Goal: Task Accomplishment & Management: Use online tool/utility

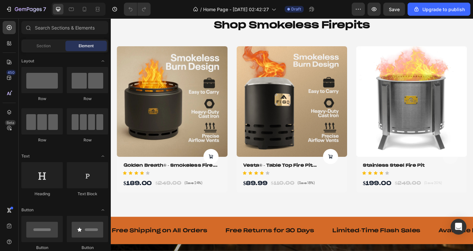
scroll to position [624, 0]
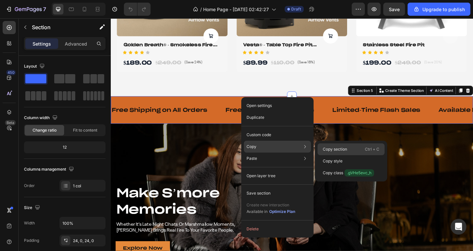
click at [338, 151] on p "Copy section" at bounding box center [335, 150] width 24 height 6
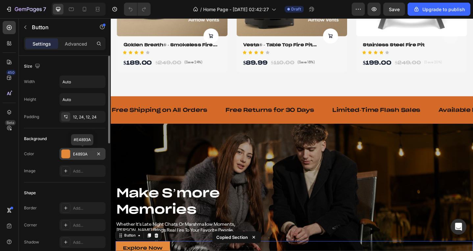
click at [82, 152] on div "E4893A" at bounding box center [82, 155] width 19 height 6
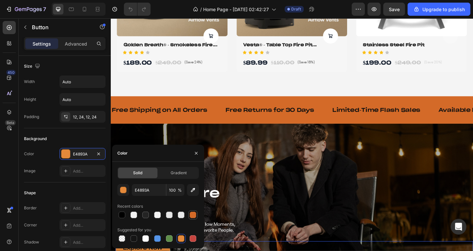
click at [191, 214] on div at bounding box center [193, 215] width 7 height 7
type input "E4893A"
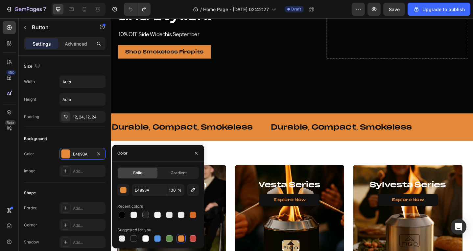
scroll to position [0, 0]
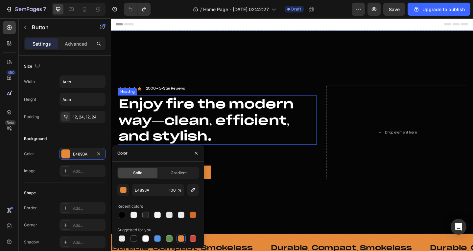
click at [301, 87] on div "Overlay" at bounding box center [308, 143] width 394 height 222
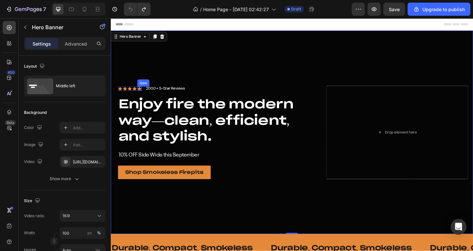
click at [140, 95] on icon at bounding box center [142, 95] width 5 height 5
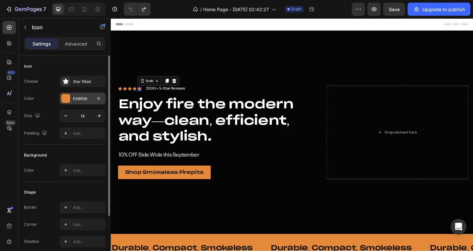
click at [71, 97] on div "E4893A" at bounding box center [82, 99] width 46 height 12
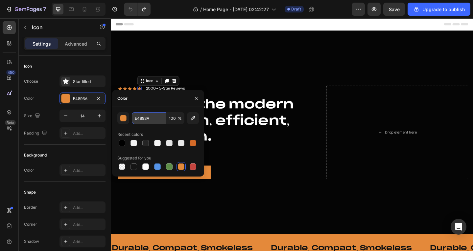
click at [147, 118] on input "E4893A" at bounding box center [149, 118] width 34 height 12
paste input "d46b28"
type input "d46b28"
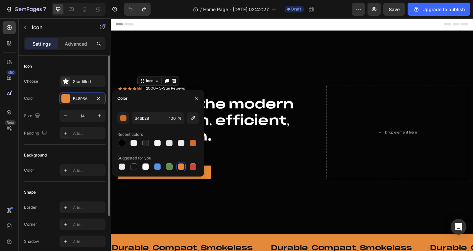
click at [41, 105] on div "Choose Star filled Color E4893A Size 14 Padding Add..." at bounding box center [65, 108] width 82 height 64
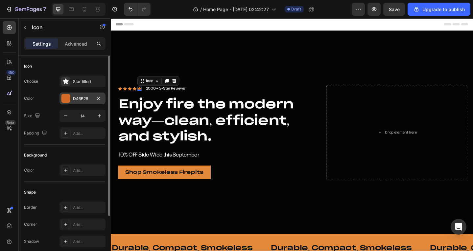
click at [82, 102] on div "D46B28" at bounding box center [82, 99] width 46 height 12
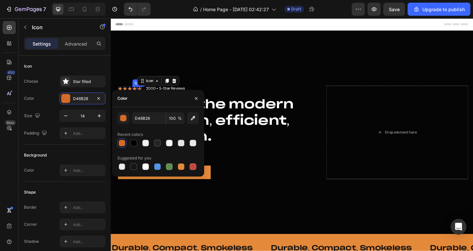
click at [136, 94] on icon at bounding box center [137, 95] width 4 height 4
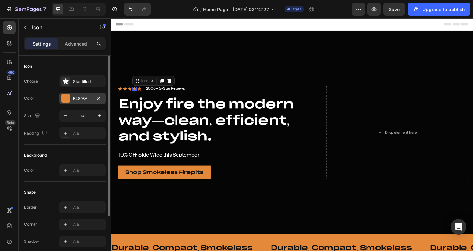
click at [83, 100] on div "E4893A" at bounding box center [82, 99] width 19 height 6
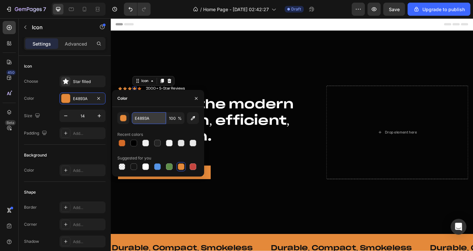
click at [160, 121] on input "E4893A" at bounding box center [149, 118] width 34 height 12
paste input "d46b28"
type input "d46b28"
click at [132, 93] on icon at bounding box center [131, 95] width 4 height 4
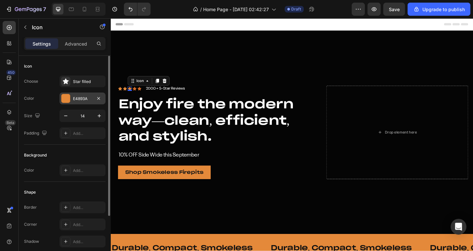
click at [82, 101] on div "E4893A" at bounding box center [82, 99] width 19 height 6
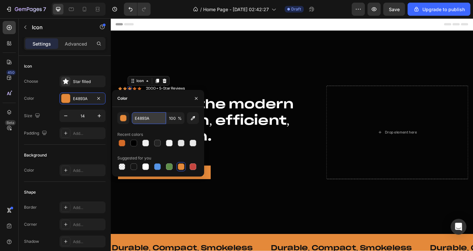
click at [152, 119] on input "E4893A" at bounding box center [149, 118] width 34 height 12
paste input "d46b28"
type input "d46b28"
click at [125, 93] on icon at bounding box center [126, 95] width 4 height 4
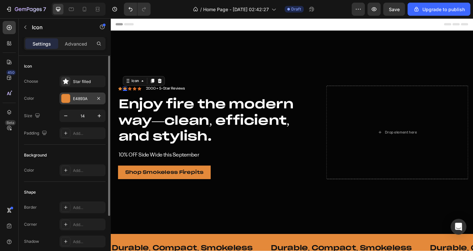
click at [86, 99] on div "E4893A" at bounding box center [82, 99] width 19 height 6
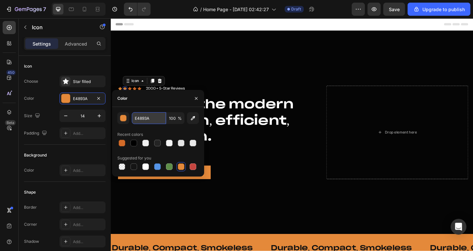
click at [141, 117] on input "E4893A" at bounding box center [149, 118] width 34 height 12
paste input "d46b28"
type input "d46b28"
click at [120, 94] on icon at bounding box center [121, 95] width 4 height 4
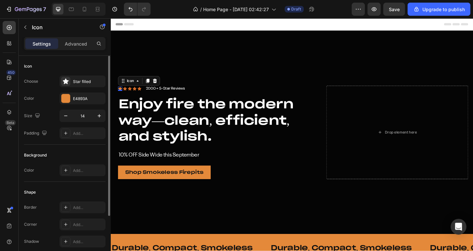
click at [75, 105] on div "Choose Star filled Color E4893A Size 14 Padding Add..." at bounding box center [65, 108] width 82 height 64
click at [78, 101] on div "E4893A" at bounding box center [82, 99] width 19 height 6
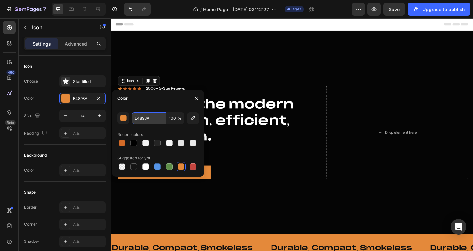
click at [137, 116] on input "E4893A" at bounding box center [149, 118] width 34 height 12
paste input "d46b28"
type input "d46b28"
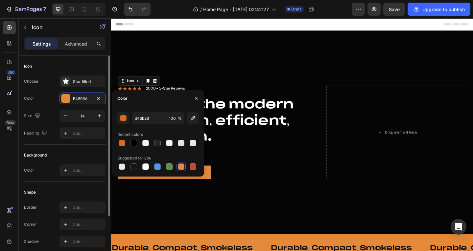
click at [59, 104] on div "Color E4893A" at bounding box center [65, 99] width 82 height 12
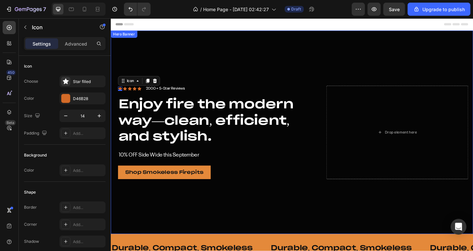
scroll to position [66, 0]
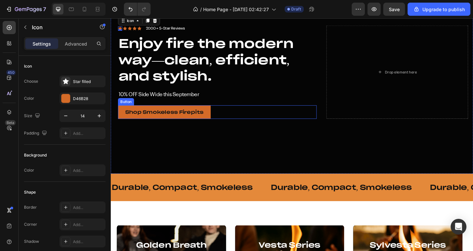
click at [219, 123] on link "Shop Smokeless Firepits" at bounding box center [169, 120] width 101 height 15
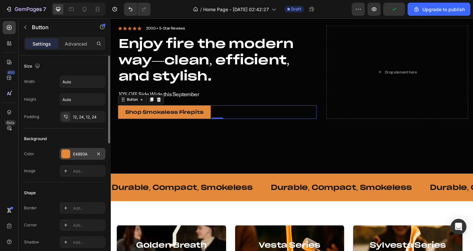
click at [81, 153] on div "E4893A" at bounding box center [82, 155] width 19 height 6
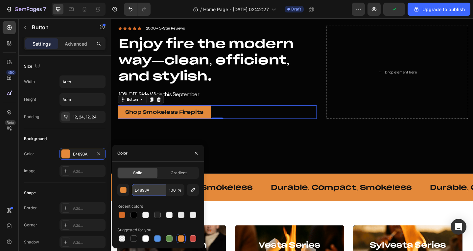
click at [160, 190] on input "E4893A" at bounding box center [149, 190] width 34 height 12
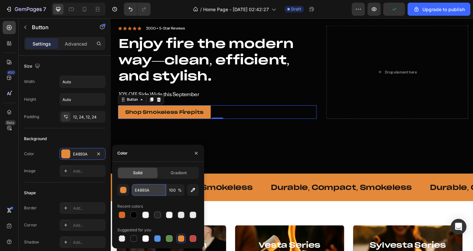
paste input "d46b28"
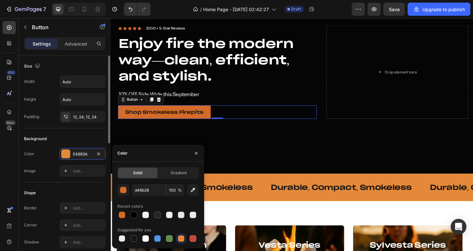
type input "D46B28"
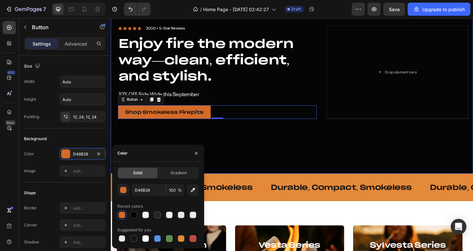
click at [258, 138] on div "Overlay" at bounding box center [308, 77] width 394 height 222
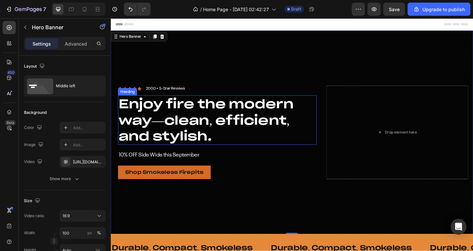
scroll to position [33, 0]
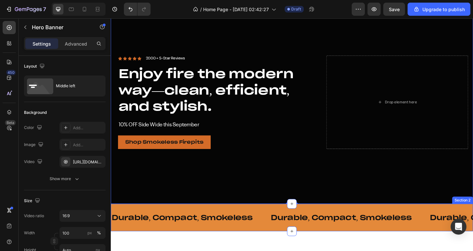
click at [212, 221] on div "Durable, Compact, Smokeless Text Durable, Compact, Smokeless Text Durable, Comp…" at bounding box center [308, 236] width 394 height 30
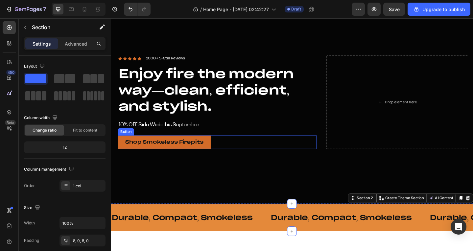
click at [221, 150] on div "Shop Smokeless Firepits Button" at bounding box center [227, 153] width 216 height 15
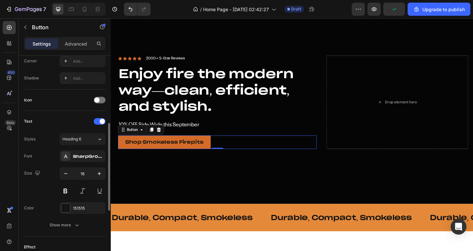
scroll to position [263, 0]
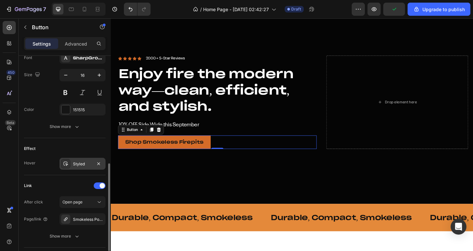
click at [84, 159] on div "Effect Hover Styled" at bounding box center [65, 156] width 82 height 37
click at [83, 159] on div "Styled" at bounding box center [82, 164] width 46 height 12
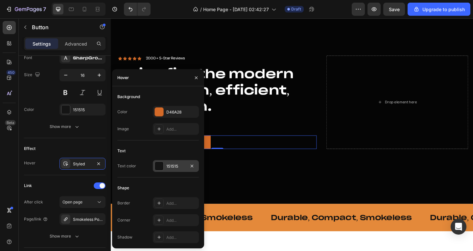
click at [186, 168] on div "151515" at bounding box center [176, 166] width 46 height 12
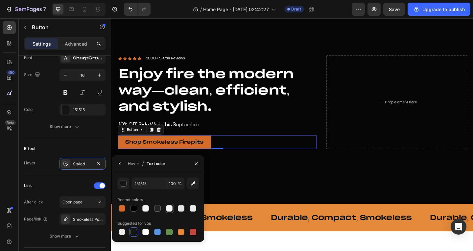
click at [168, 212] on div at bounding box center [169, 208] width 7 height 7
type input "F4F4F4"
click at [48, 141] on div "Effect Hover Styled" at bounding box center [65, 156] width 82 height 37
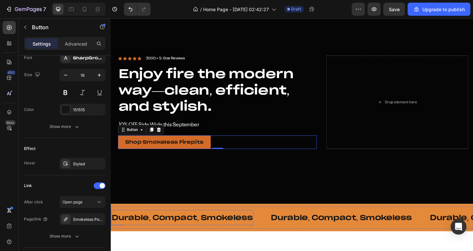
click at [177, 230] on div "Durable, Compact, Smokeless" at bounding box center [188, 236] width 155 height 12
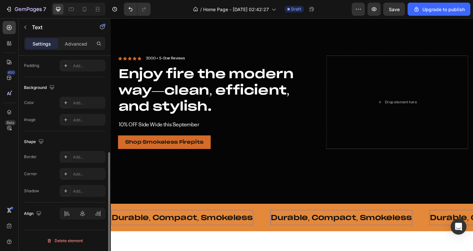
scroll to position [0, 0]
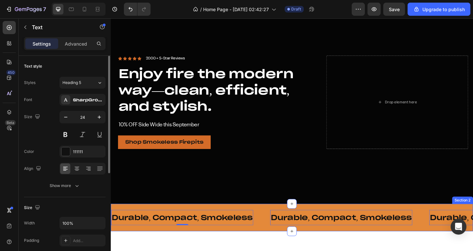
click at [191, 221] on div "Durable, Compact, Smokeless Text 0 Durable, Compact, Smokeless Text 0 Durable, …" at bounding box center [308, 236] width 394 height 30
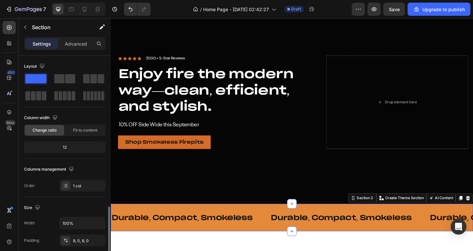
scroll to position [99, 0]
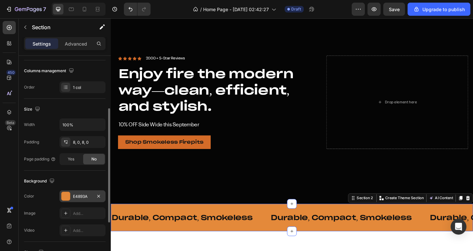
click at [85, 194] on div "E4893A" at bounding box center [82, 197] width 19 height 6
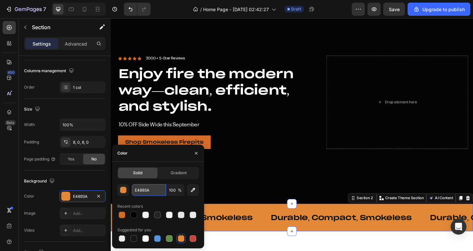
click at [148, 192] on input "E4893A" at bounding box center [149, 190] width 34 height 12
paste input "d46b28"
type input "d46b28"
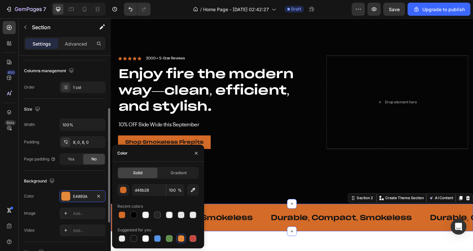
click at [60, 174] on div "Background The changes might be hidden by the video. Color E4893A Image Add... …" at bounding box center [65, 206] width 82 height 71
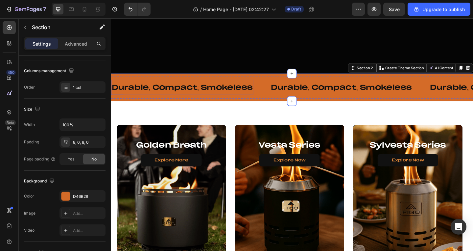
scroll to position [197, 0]
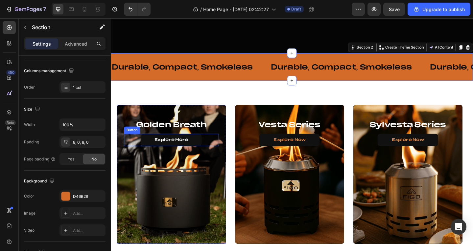
click at [208, 150] on link "Explore More" at bounding box center [177, 150] width 66 height 13
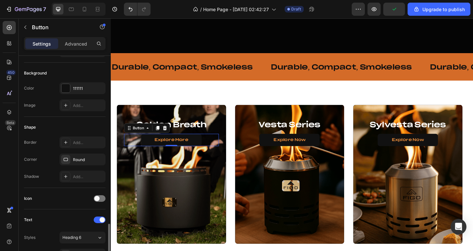
scroll to position [164, 0]
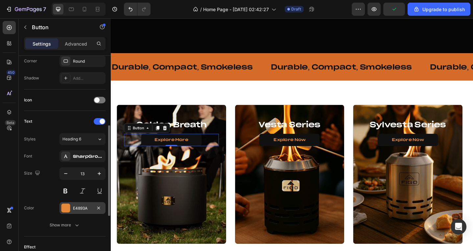
click at [89, 203] on div "E4893A" at bounding box center [82, 208] width 46 height 12
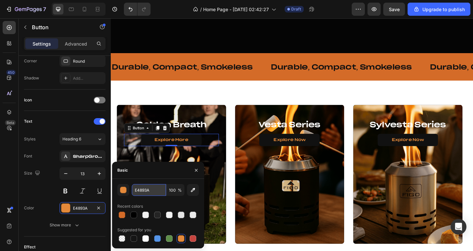
click at [142, 193] on input "E4893A" at bounding box center [149, 190] width 34 height 12
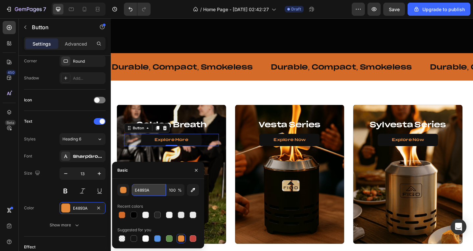
paste input "d46b28"
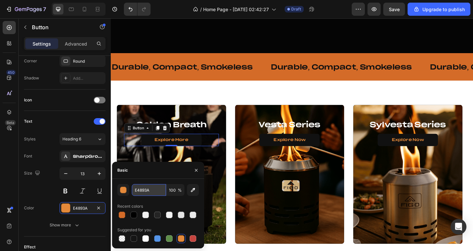
type input "d46b28"
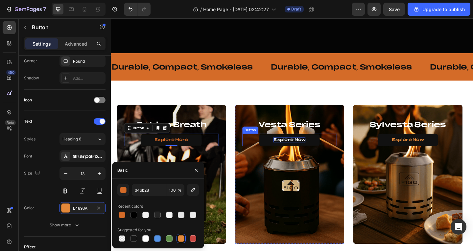
click at [291, 150] on p "Explore Now" at bounding box center [305, 151] width 35 height 6
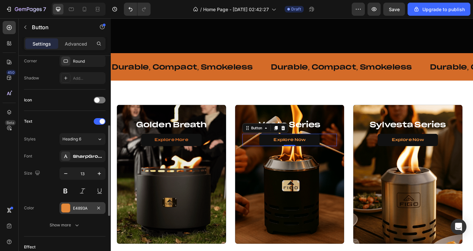
click at [69, 204] on div at bounding box center [65, 208] width 9 height 9
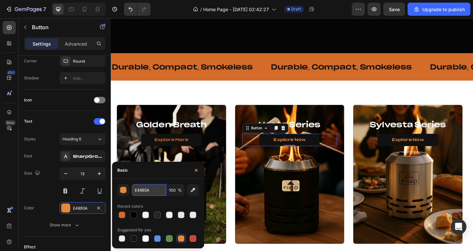
click at [143, 194] on input "E4893A" at bounding box center [149, 190] width 34 height 12
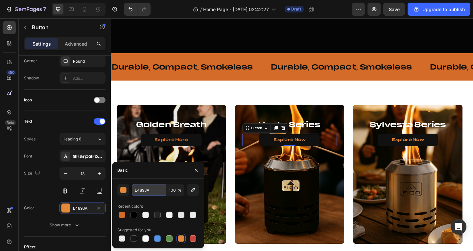
paste input "d46b28"
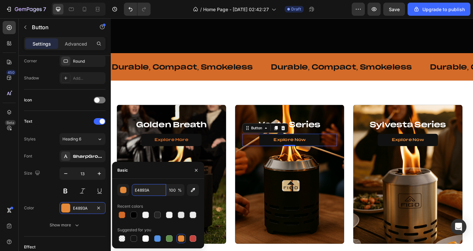
type input "d46b28"
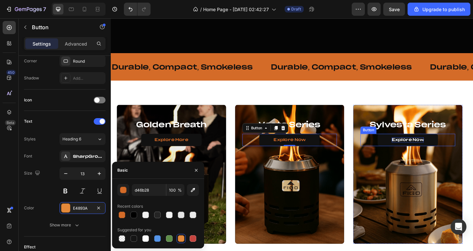
click at [417, 150] on p "Explore Now" at bounding box center [434, 151] width 35 height 6
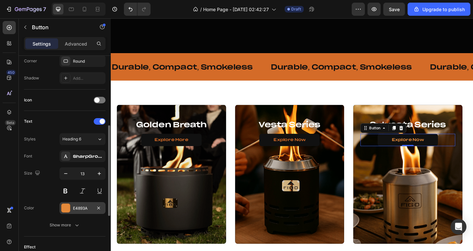
click at [73, 206] on div "E4893A" at bounding box center [82, 208] width 46 height 12
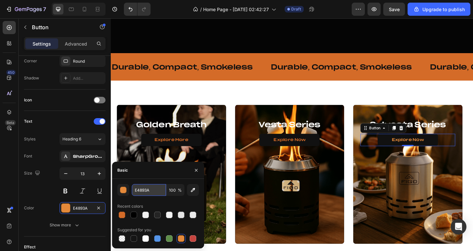
click at [155, 192] on input "E4893A" at bounding box center [149, 190] width 34 height 12
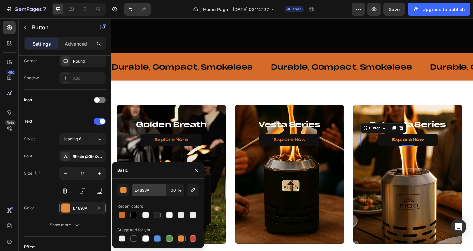
paste input "d46b28"
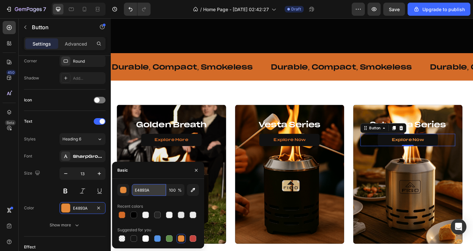
type input "d46b28"
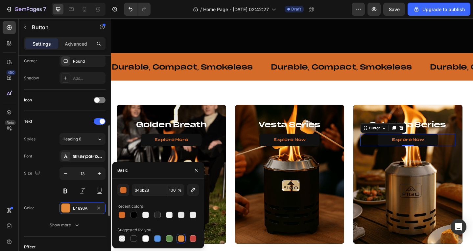
click at [46, 190] on div "Size 13" at bounding box center [65, 183] width 82 height 30
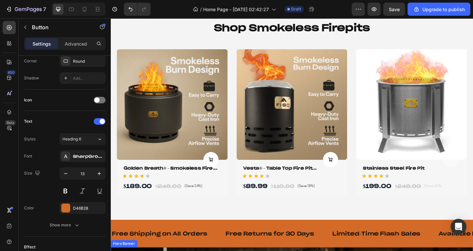
scroll to position [559, 0]
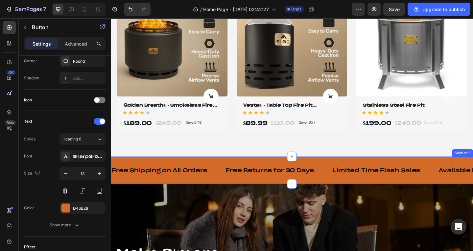
click at [213, 173] on div "Free Shipping on All Orders Text Free Returns for 30 Days Text Limited-Time Fla…" at bounding box center [308, 184] width 394 height 30
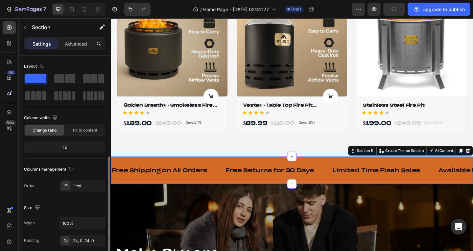
scroll to position [66, 0]
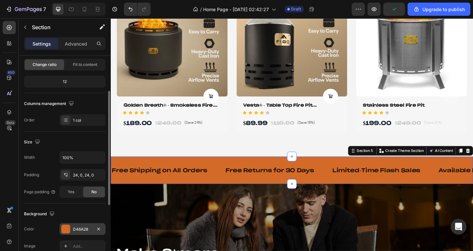
click at [77, 228] on div "D46A28" at bounding box center [82, 230] width 19 height 6
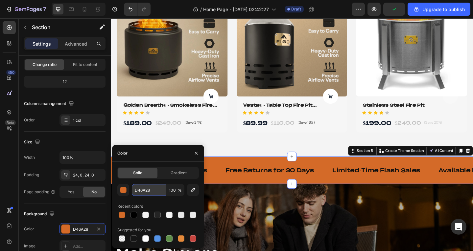
click at [153, 194] on input "D46A28" at bounding box center [149, 190] width 34 height 12
paste input "d46b"
type input "d46b28"
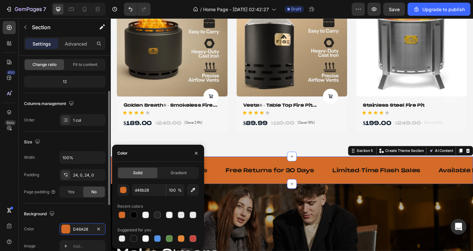
click at [33, 166] on div "Width 100% Padding 24, 0, 24, 0 Page padding Yes No" at bounding box center [65, 175] width 82 height 47
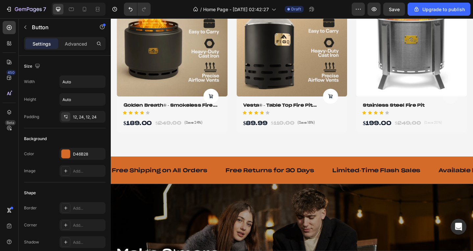
scroll to position [657, 0]
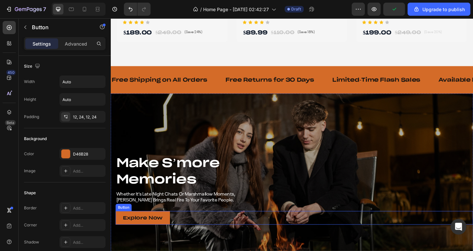
click at [174, 229] on link "Explore Now" at bounding box center [145, 236] width 59 height 15
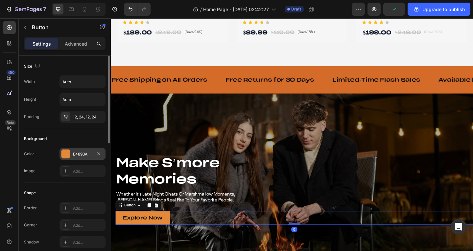
drag, startPoint x: 76, startPoint y: 154, endPoint x: 82, endPoint y: 155, distance: 5.6
click at [76, 154] on div "E4893A" at bounding box center [82, 155] width 19 height 6
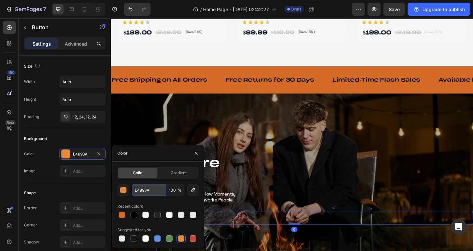
click at [145, 186] on input "E4893A" at bounding box center [149, 190] width 34 height 12
paste input "d46b28"
type input "d46b28"
click at [39, 166] on div "Image Add..." at bounding box center [65, 171] width 82 height 12
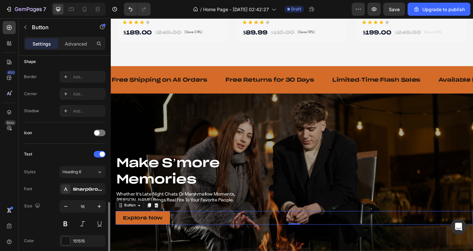
scroll to position [197, 0]
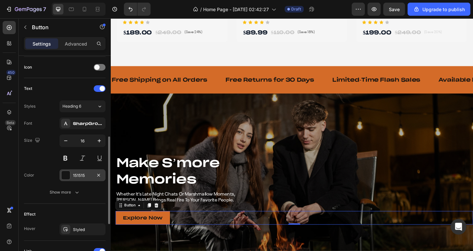
click at [80, 177] on div "151515" at bounding box center [82, 176] width 19 height 6
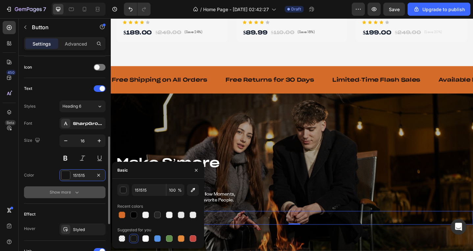
click at [68, 194] on div "Show more" at bounding box center [65, 192] width 31 height 7
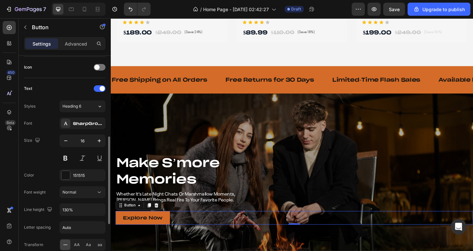
scroll to position [296, 0]
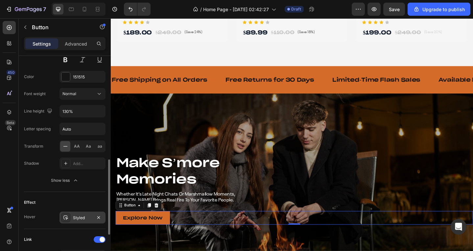
click at [72, 216] on div "Styled" at bounding box center [82, 218] width 46 height 12
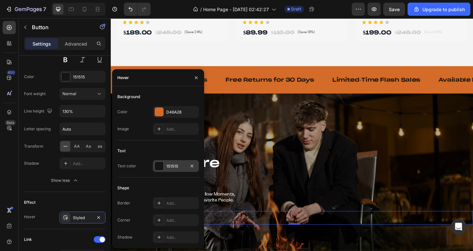
click at [170, 172] on div "151515" at bounding box center [176, 166] width 46 height 12
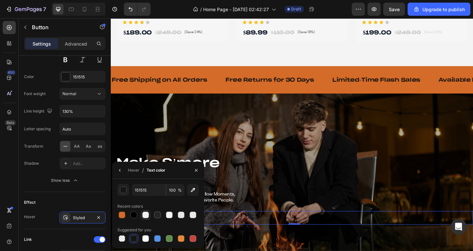
click at [147, 213] on div at bounding box center [145, 215] width 7 height 7
click at [190, 213] on div at bounding box center [193, 215] width 7 height 7
click at [182, 214] on div at bounding box center [181, 215] width 7 height 7
click at [148, 236] on div at bounding box center [145, 239] width 7 height 7
type input "FFFFFF"
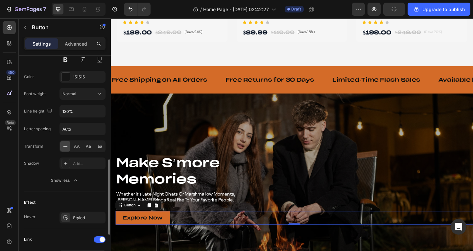
click at [84, 195] on div "Effect Hover Styled" at bounding box center [65, 210] width 82 height 37
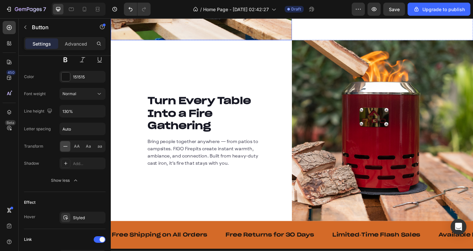
scroll to position [1216, 0]
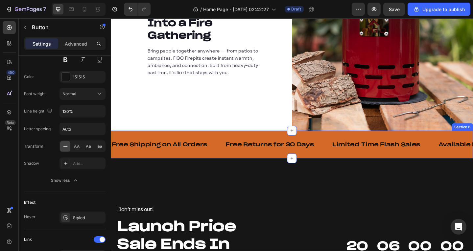
click at [220, 142] on div "Free Shipping on All Orders Text Free Returns for 30 Days Text Limited-Time Fla…" at bounding box center [308, 156] width 394 height 30
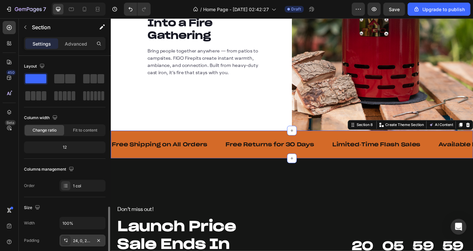
scroll to position [99, 0]
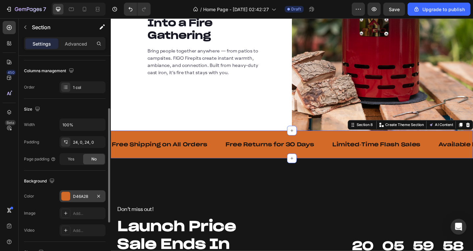
click at [79, 193] on div "D46A28" at bounding box center [82, 197] width 46 height 12
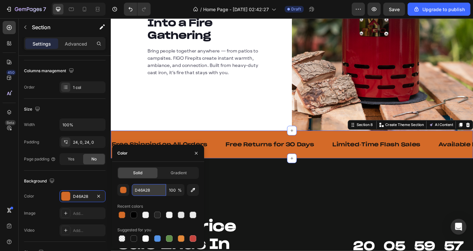
click at [141, 190] on input "D46A28" at bounding box center [149, 190] width 34 height 12
paste input "d46b"
type input "d46b28"
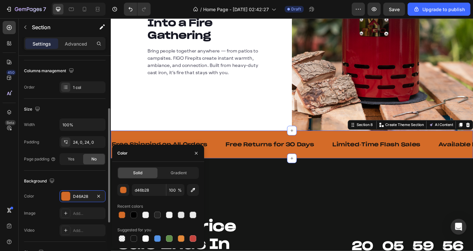
click at [61, 180] on div "Background" at bounding box center [65, 181] width 82 height 11
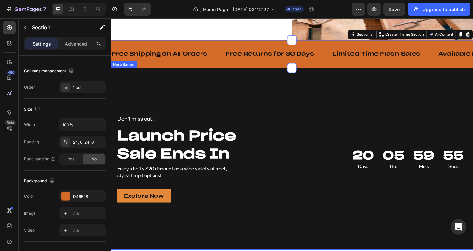
scroll to position [1347, 0]
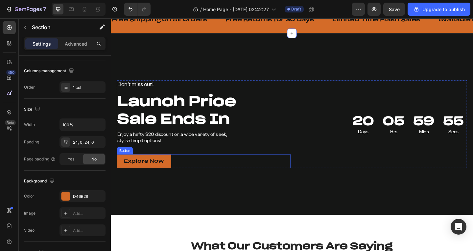
click at [169, 178] on link "Explore Now" at bounding box center [146, 174] width 59 height 15
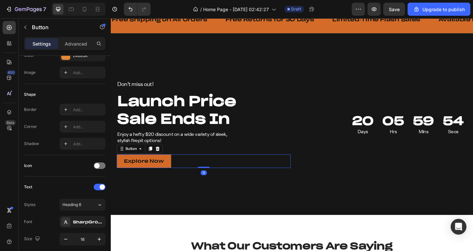
scroll to position [0, 0]
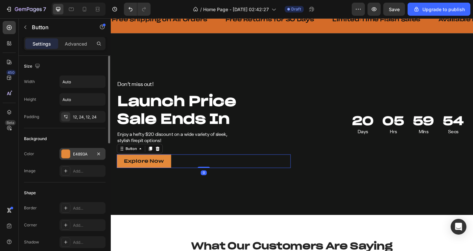
click at [68, 156] on div at bounding box center [65, 154] width 9 height 9
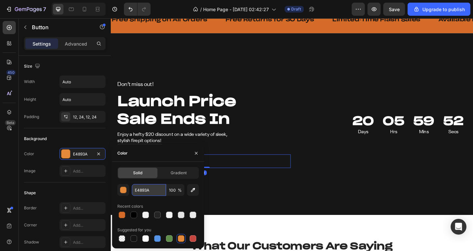
click at [145, 192] on input "E4893A" at bounding box center [149, 190] width 34 height 12
paste input "d46b28"
type input "d46b28"
click at [53, 186] on div "Shape Border Add... Corner Add... Shadow Add..." at bounding box center [65, 218] width 82 height 71
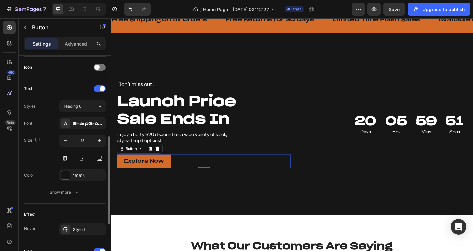
scroll to position [263, 0]
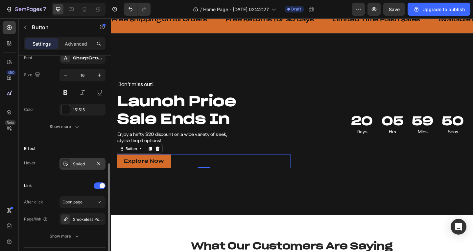
click at [84, 166] on div "Styled" at bounding box center [82, 164] width 19 height 6
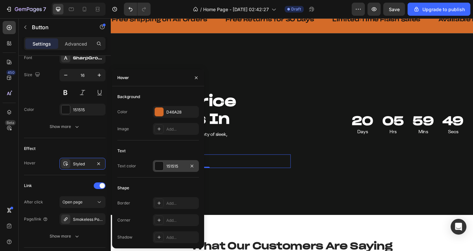
click at [179, 170] on div "151515" at bounding box center [176, 166] width 46 height 12
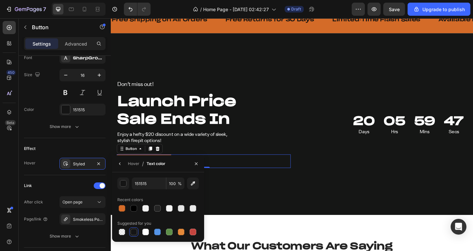
click at [150, 209] on div at bounding box center [158, 208] width 82 height 9
click at [148, 208] on div at bounding box center [145, 208] width 7 height 7
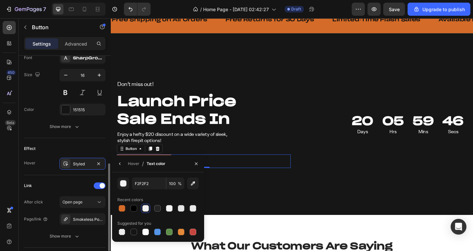
click at [44, 187] on div "Link" at bounding box center [65, 186] width 82 height 11
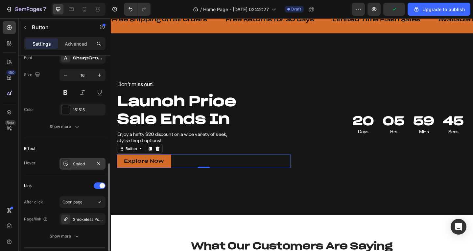
click at [73, 169] on div "Styled" at bounding box center [82, 164] width 46 height 12
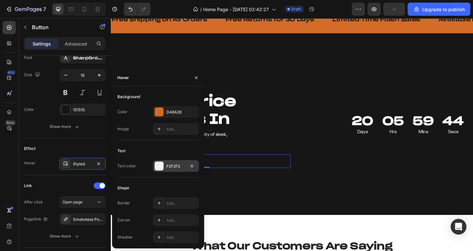
click at [167, 172] on div "F2F2F2" at bounding box center [176, 166] width 46 height 12
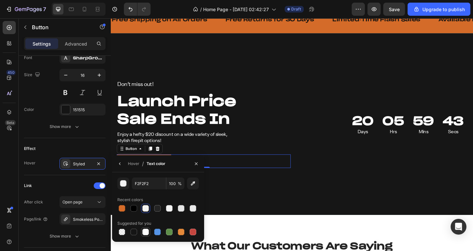
click at [144, 231] on div at bounding box center [145, 232] width 7 height 7
type input "FFFFFF"
click at [59, 186] on div "Link" at bounding box center [65, 186] width 82 height 11
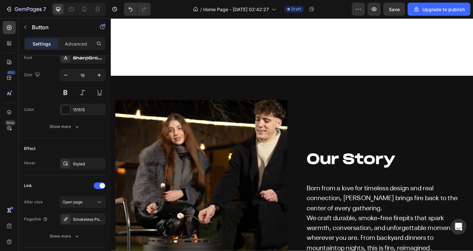
scroll to position [1873, 0]
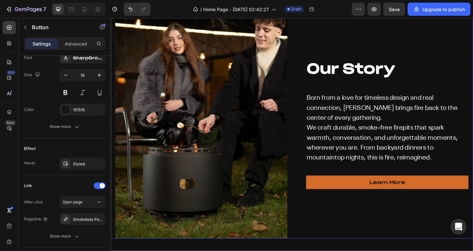
click at [369, 202] on link "Learn More" at bounding box center [411, 197] width 177 height 15
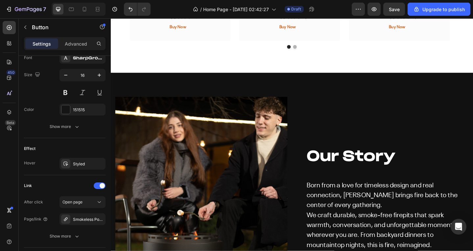
scroll to position [0, 0]
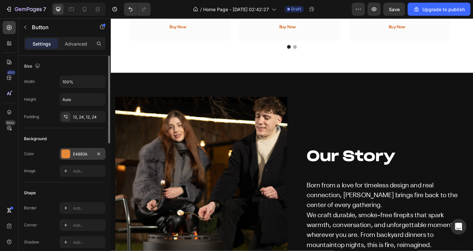
click at [73, 153] on div "E4893A" at bounding box center [82, 154] width 46 height 12
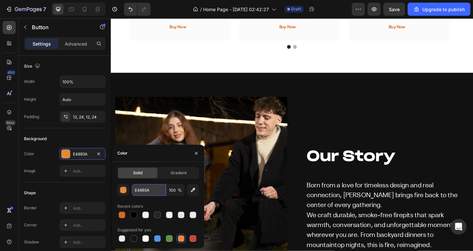
click at [139, 192] on input "E4893A" at bounding box center [149, 190] width 34 height 12
paste input "d46b28"
type input "d46b28"
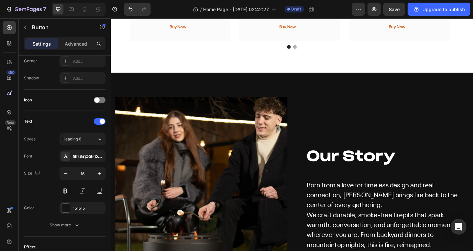
scroll to position [263, 0]
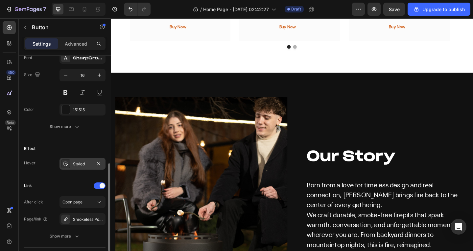
click at [76, 159] on div "Styled" at bounding box center [82, 164] width 46 height 12
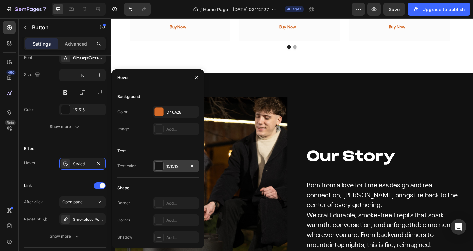
click at [169, 168] on div "151515" at bounding box center [175, 167] width 19 height 6
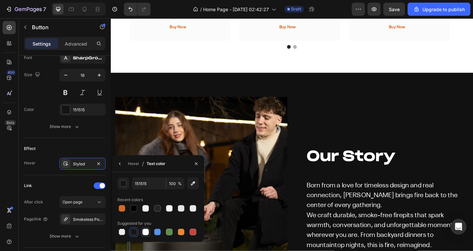
click at [148, 229] on div at bounding box center [145, 232] width 7 height 7
type input "FFFFFF"
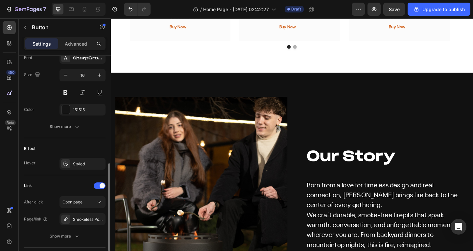
drag, startPoint x: 54, startPoint y: 182, endPoint x: 126, endPoint y: 199, distance: 73.9
click at [54, 182] on div "Link" at bounding box center [65, 186] width 82 height 11
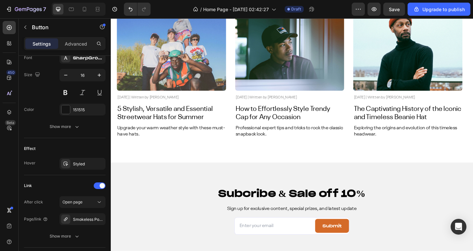
scroll to position [2596, 0]
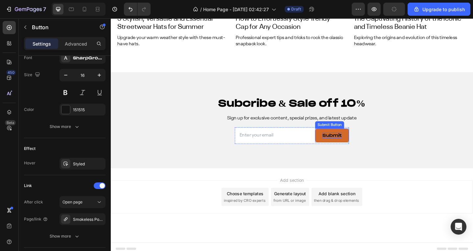
click at [355, 144] on div "Submit" at bounding box center [351, 146] width 21 height 6
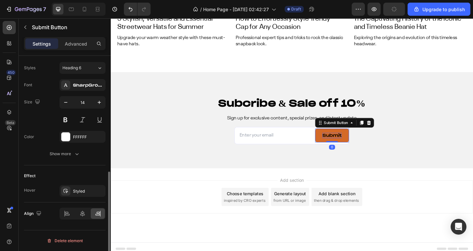
scroll to position [0, 0]
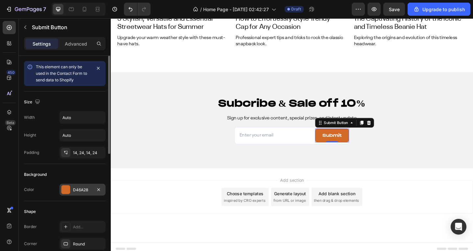
click at [77, 186] on div "D46A28" at bounding box center [82, 190] width 46 height 12
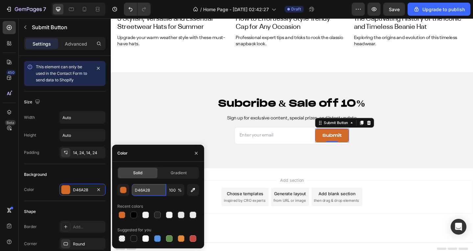
click at [138, 190] on input "D46A28" at bounding box center [149, 190] width 34 height 12
paste input "d46b"
type input "d46b28"
click at [55, 165] on div "Background Color D46A28" at bounding box center [65, 182] width 82 height 37
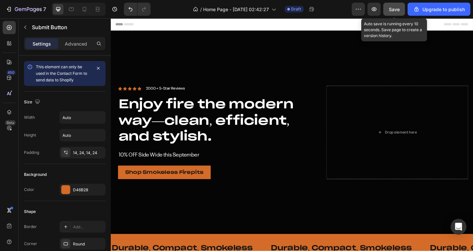
click at [393, 9] on span "Save" at bounding box center [394, 10] width 11 height 6
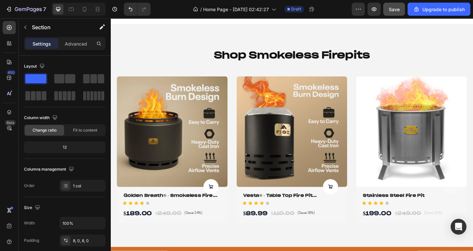
scroll to position [592, 0]
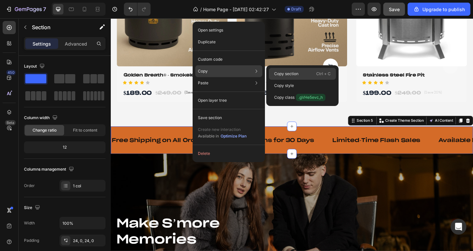
click at [296, 73] on p "Copy section" at bounding box center [286, 74] width 24 height 6
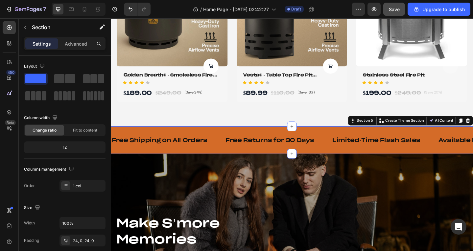
click at [202, 138] on div "Free Shipping on All Orders Text Free Returns for 30 Days Text Limited-Time Fla…" at bounding box center [308, 151] width 394 height 30
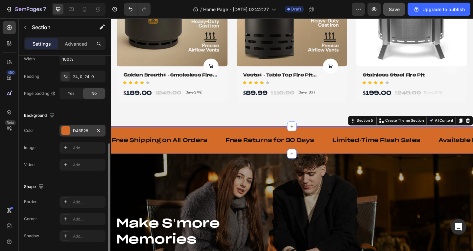
click at [83, 125] on div "D46B28" at bounding box center [82, 131] width 46 height 12
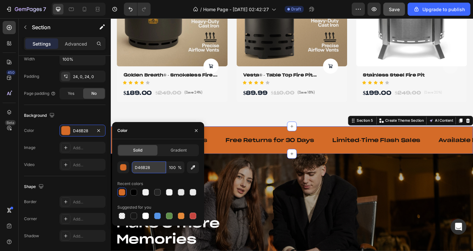
click at [147, 170] on input "D46B28" at bounding box center [149, 168] width 34 height 12
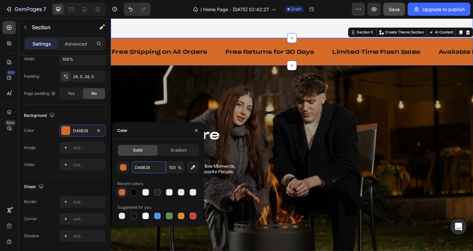
scroll to position [690, 0]
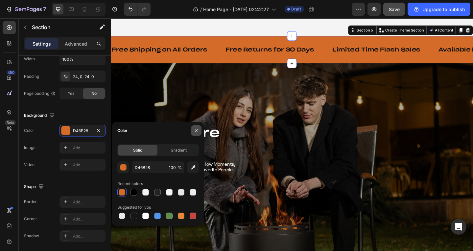
click at [198, 127] on button "button" at bounding box center [196, 131] width 11 height 11
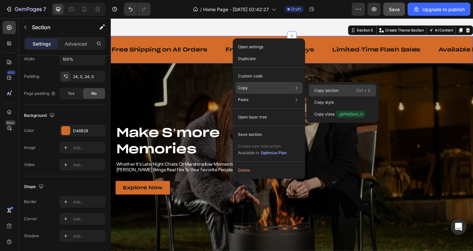
drag, startPoint x: 325, startPoint y: 92, endPoint x: 234, endPoint y: 67, distance: 94.6
click at [325, 92] on p "Copy section" at bounding box center [326, 91] width 24 height 6
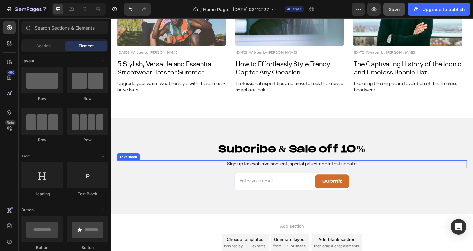
scroll to position [2563, 0]
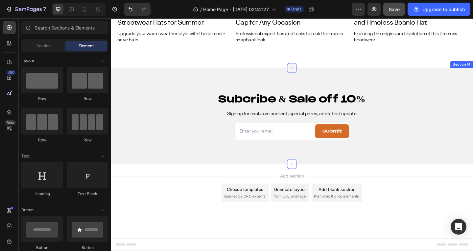
click at [305, 73] on icon at bounding box center [307, 72] width 5 height 5
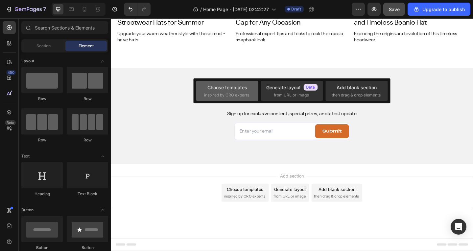
click at [237, 85] on div "Choose templates" at bounding box center [227, 87] width 40 height 7
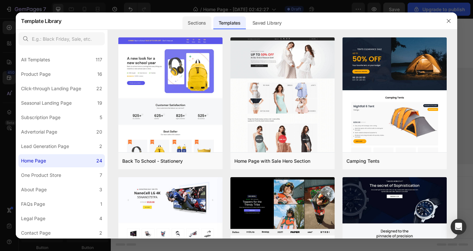
click at [197, 20] on div "Sections" at bounding box center [196, 22] width 29 height 13
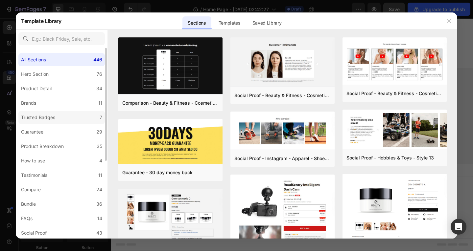
scroll to position [131, 0]
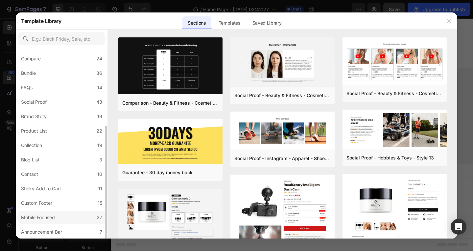
click at [48, 217] on div "Mobile Focused" at bounding box center [38, 218] width 34 height 8
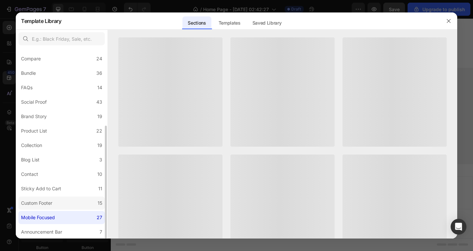
click at [50, 205] on div "Custom Footer" at bounding box center [36, 203] width 31 height 8
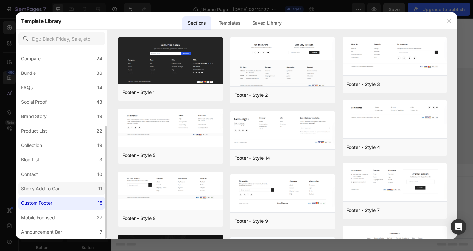
click at [50, 190] on div "Sticky Add to Cart" at bounding box center [41, 189] width 40 height 8
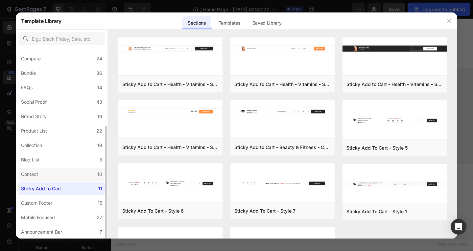
click at [50, 174] on label "Contact 10" at bounding box center [61, 174] width 86 height 13
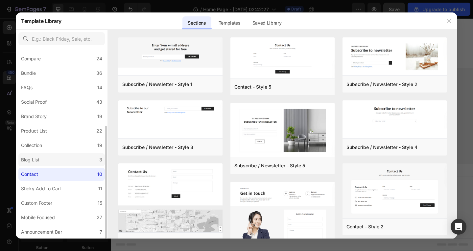
click at [66, 160] on label "Blog List 3" at bounding box center [61, 159] width 86 height 13
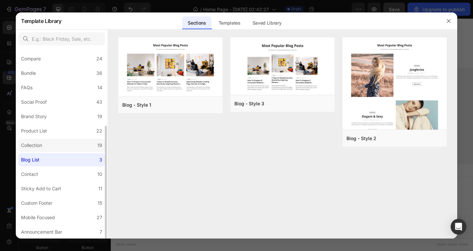
click at [68, 146] on label "Collection 19" at bounding box center [61, 145] width 86 height 13
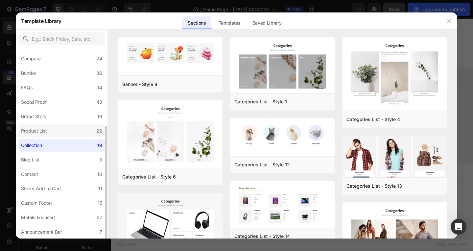
click at [70, 137] on label "Product List 22" at bounding box center [61, 131] width 86 height 13
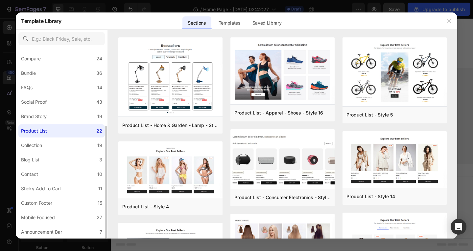
click at [63, 127] on label "Product List 22" at bounding box center [61, 131] width 86 height 13
click at [63, 117] on label "Brand Story 19" at bounding box center [61, 116] width 86 height 13
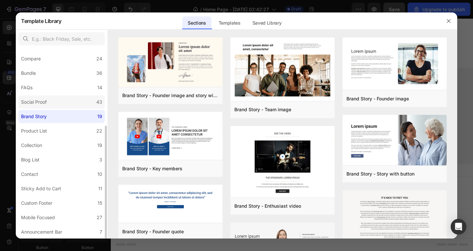
click at [46, 104] on div "Social Proof" at bounding box center [34, 102] width 26 height 8
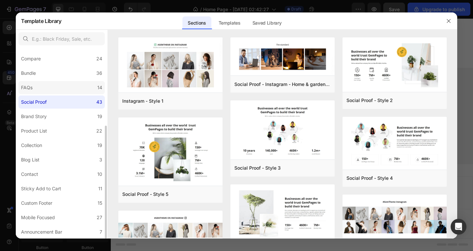
click at [49, 84] on label "FAQs 14" at bounding box center [61, 87] width 86 height 13
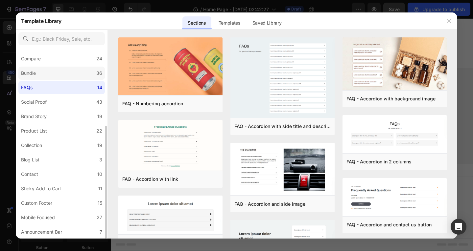
click at [53, 69] on label "Bundle 36" at bounding box center [61, 73] width 86 height 13
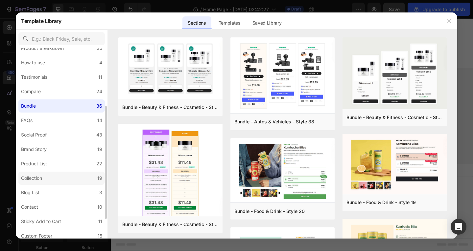
scroll to position [33, 0]
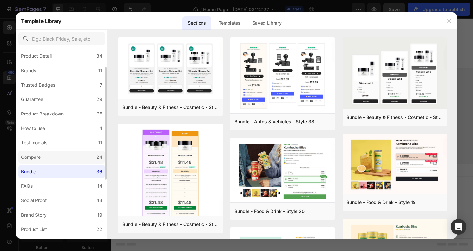
click at [45, 158] on label "Compare 24" at bounding box center [61, 157] width 86 height 13
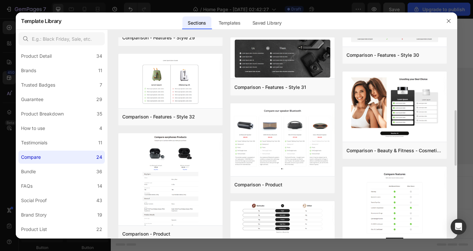
scroll to position [231, 0]
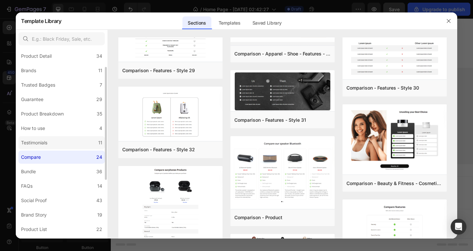
click at [28, 145] on div "Testimonials" at bounding box center [34, 143] width 26 height 8
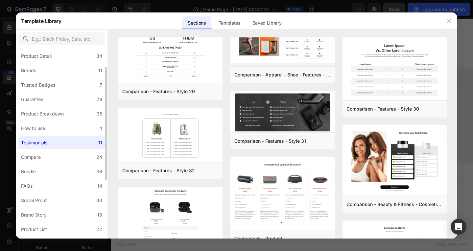
scroll to position [0, 0]
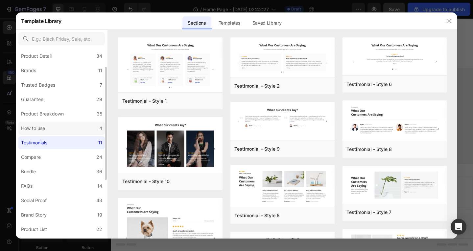
click at [61, 130] on label "How to use 4" at bounding box center [61, 128] width 86 height 13
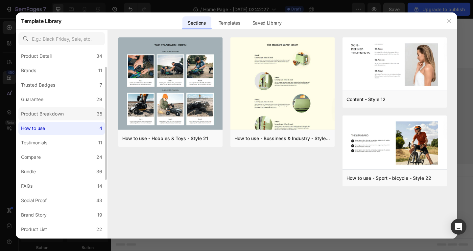
click at [60, 116] on div "Product Breakdown" at bounding box center [42, 114] width 43 height 8
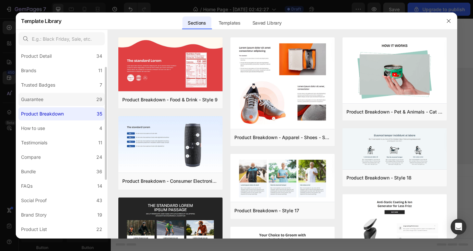
click at [59, 103] on label "Guarantee 29" at bounding box center [61, 99] width 86 height 13
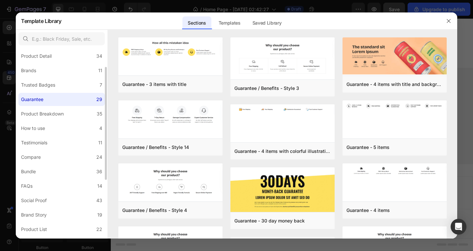
click at [65, 93] on div "All Sections 446 Hero Section 76 Product Detail 34 Brands 11 Trusted Badges 7 G…" at bounding box center [62, 176] width 92 height 322
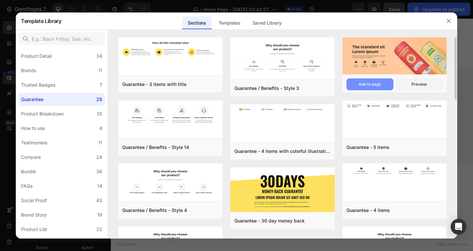
click at [372, 83] on div "Add to page" at bounding box center [370, 85] width 22 height 6
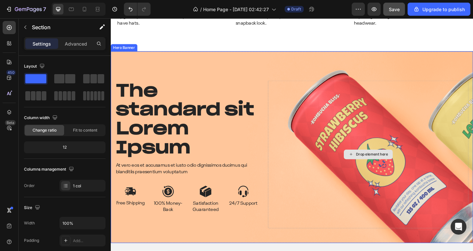
scroll to position [2608, 0]
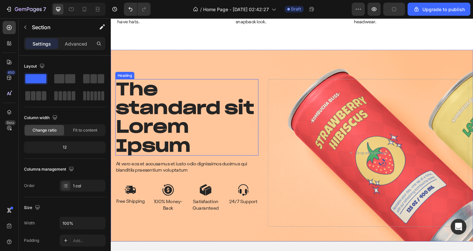
click at [177, 130] on h2 "The standard sit Lorem Ipsum" at bounding box center [194, 127] width 156 height 84
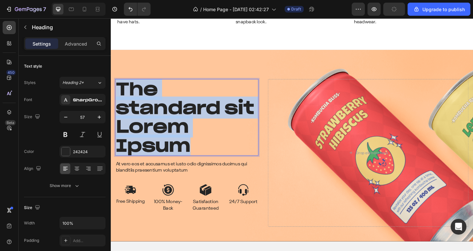
click at [177, 130] on p "The standard sit Lorem Ipsum" at bounding box center [193, 126] width 154 height 82
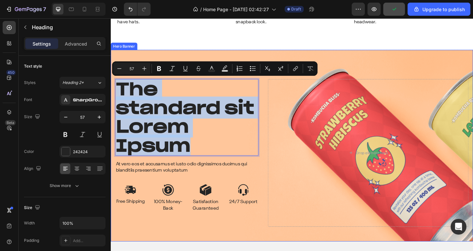
click at [185, 58] on div "The standard sit Lorem Ipsum Heading 16 At vero eos et accusamus et iusto odio …" at bounding box center [308, 157] width 394 height 209
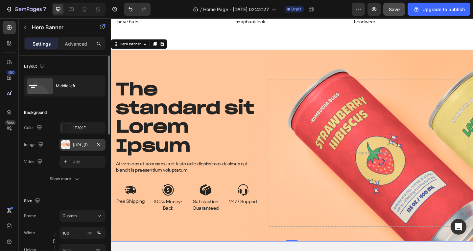
click at [82, 146] on div "[URL][DOMAIN_NAME]" at bounding box center [82, 145] width 19 height 6
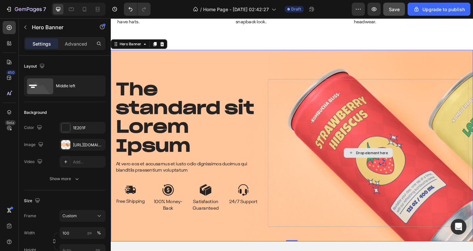
click at [427, 148] on div "Drop element here" at bounding box center [391, 165] width 218 height 161
click at [98, 9] on icon at bounding box center [99, 9] width 2 height 2
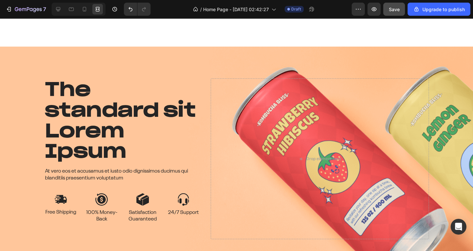
scroll to position [2644, 0]
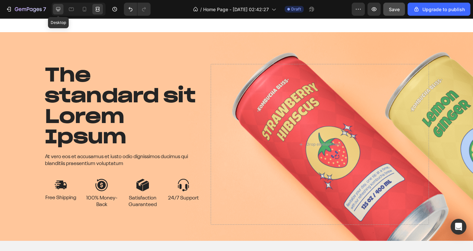
click at [57, 11] on icon at bounding box center [58, 9] width 4 height 4
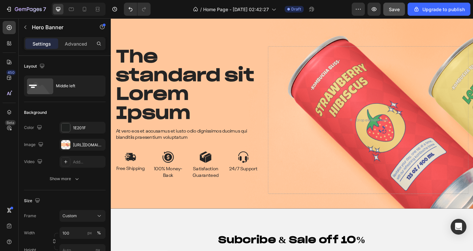
scroll to position [2611, 0]
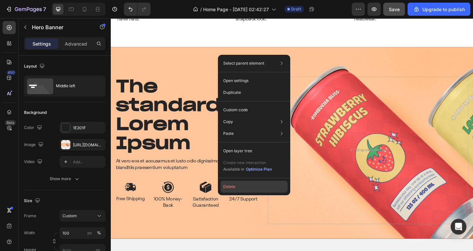
click at [229, 191] on button "Delete" at bounding box center [254, 187] width 67 height 12
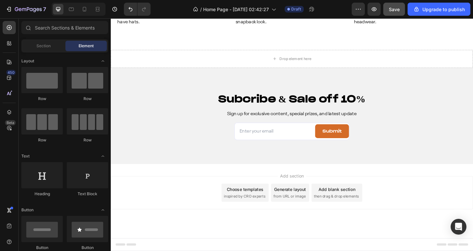
scroll to position [2608, 0]
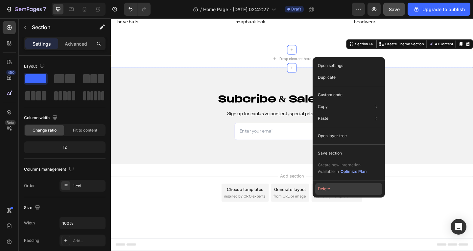
click at [329, 189] on button "Delete" at bounding box center [348, 189] width 67 height 12
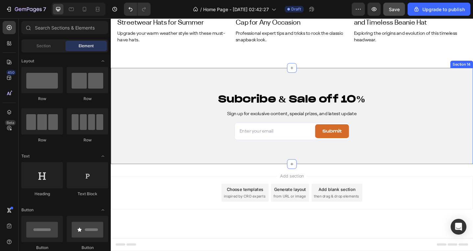
scroll to position [2588, 0]
click at [303, 72] on div at bounding box center [308, 72] width 11 height 11
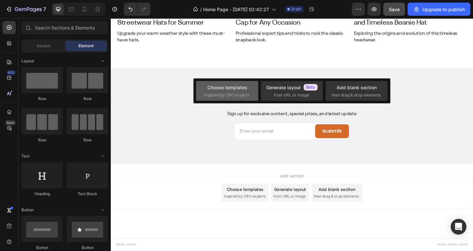
click at [233, 88] on div "Choose templates" at bounding box center [227, 87] width 40 height 7
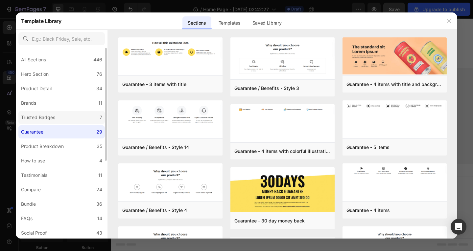
click at [64, 118] on label "Trusted Badges 7" at bounding box center [61, 117] width 86 height 13
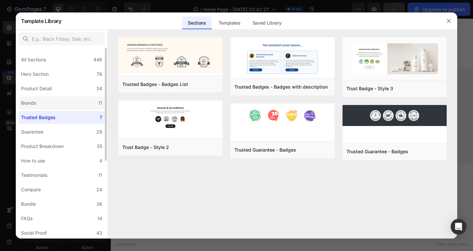
click at [67, 107] on label "Brands 11" at bounding box center [61, 103] width 86 height 13
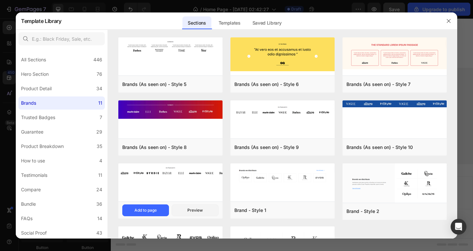
scroll to position [54, 0]
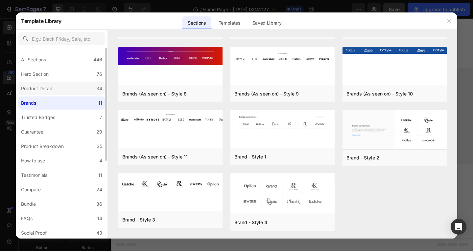
click at [32, 89] on div "Product Detail" at bounding box center [36, 89] width 31 height 8
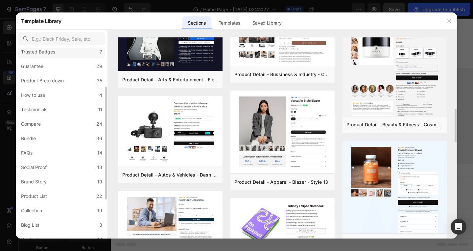
scroll to position [0, 0]
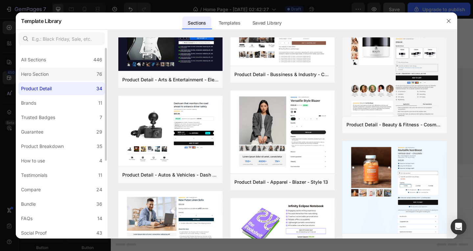
click at [53, 78] on label "Hero Section 76" at bounding box center [61, 74] width 86 height 13
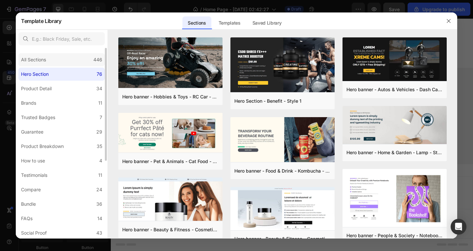
click at [55, 60] on div "All Sections 446" at bounding box center [61, 59] width 86 height 13
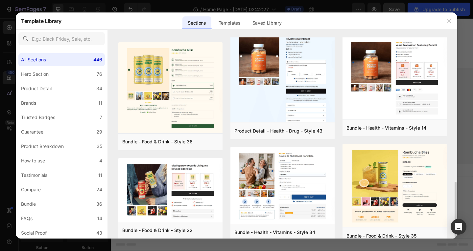
scroll to position [244, 0]
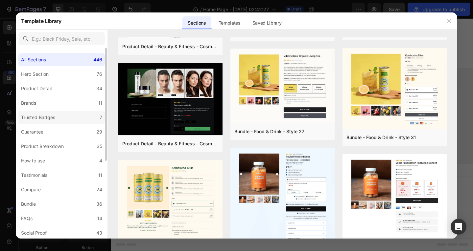
click at [62, 112] on label "Trusted Badges 7" at bounding box center [61, 117] width 86 height 13
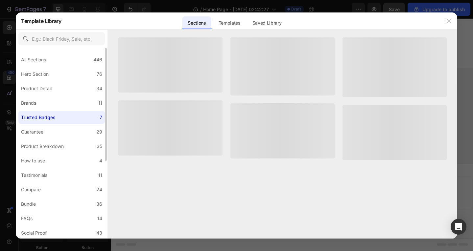
scroll to position [0, 0]
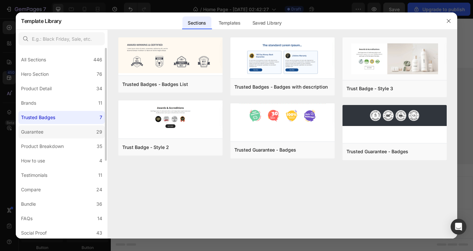
click at [60, 129] on label "Guarantee 29" at bounding box center [61, 132] width 86 height 13
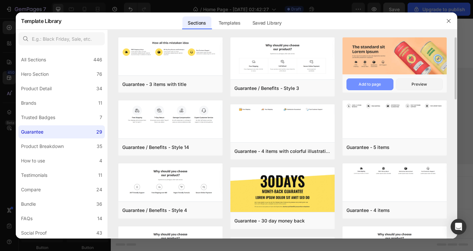
click at [374, 84] on div "Add to page" at bounding box center [370, 85] width 22 height 6
click at [377, 85] on button "Add to page" at bounding box center [369, 85] width 47 height 12
click at [446, 21] on icon "button" at bounding box center [448, 20] width 5 height 5
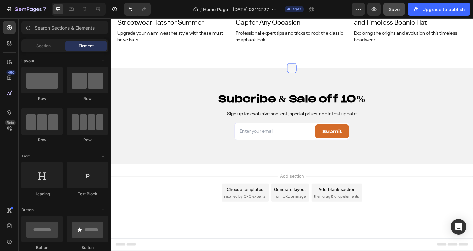
click at [307, 71] on icon at bounding box center [307, 72] width 5 height 5
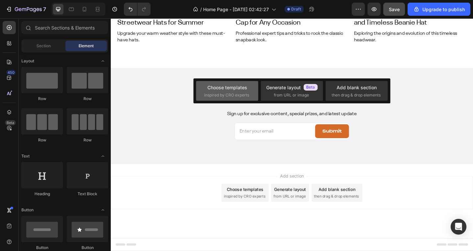
click at [236, 87] on div "Choose templates" at bounding box center [227, 87] width 40 height 7
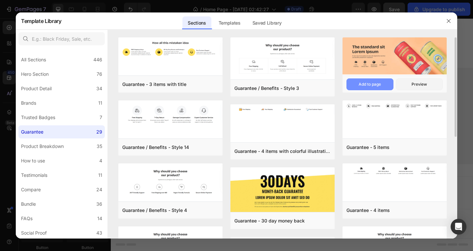
click at [371, 81] on button "Add to page" at bounding box center [369, 85] width 47 height 12
click at [451, 21] on icon "button" at bounding box center [448, 20] width 5 height 5
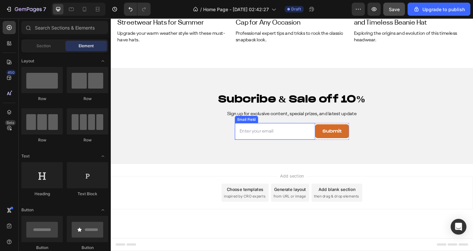
scroll to position [2457, 0]
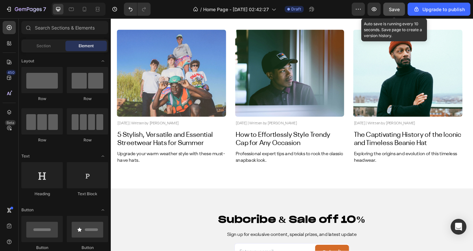
drag, startPoint x: 391, startPoint y: 7, endPoint x: 253, endPoint y: 48, distance: 143.8
click at [391, 7] on span "Save" at bounding box center [394, 10] width 11 height 6
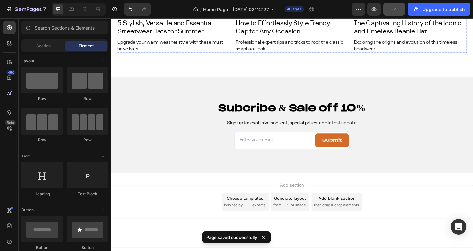
scroll to position [2588, 0]
